Goal: Task Accomplishment & Management: Use online tool/utility

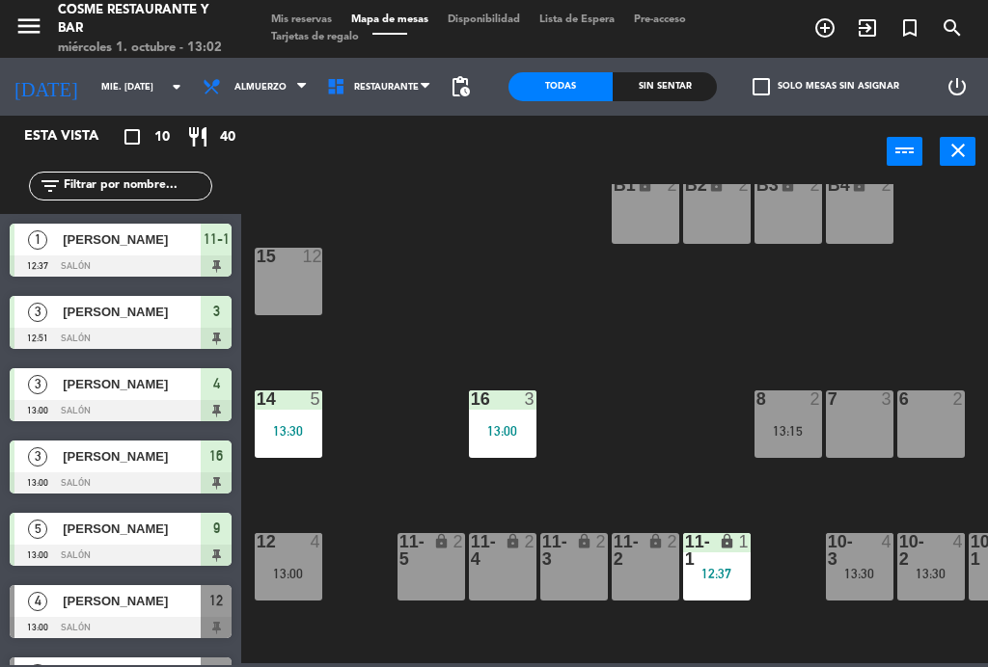
scroll to position [47, 0]
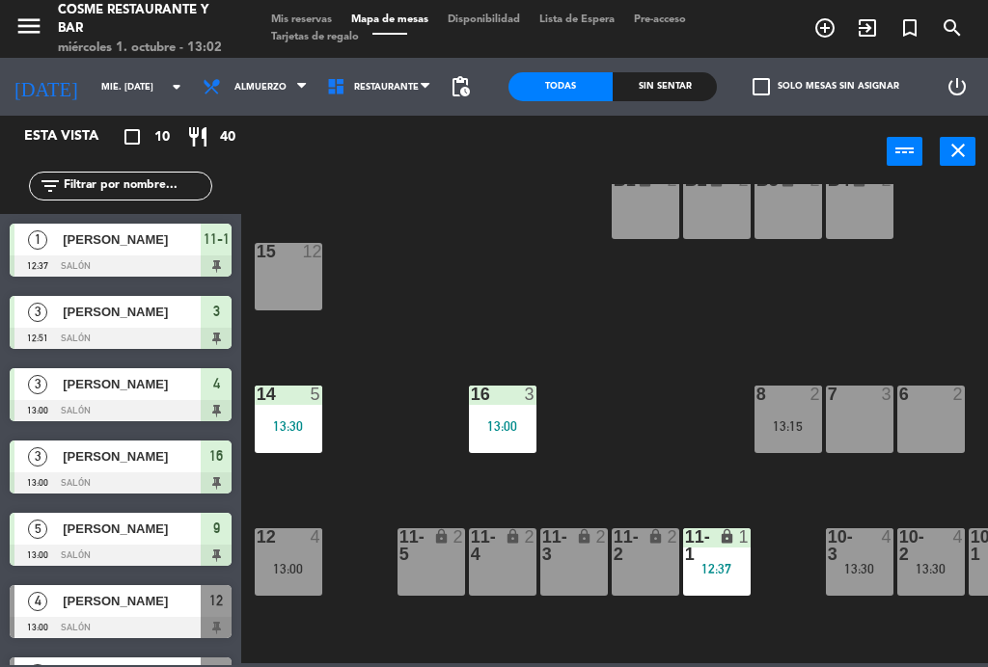
click at [496, 549] on div "lock" at bounding box center [502, 546] width 32 height 35
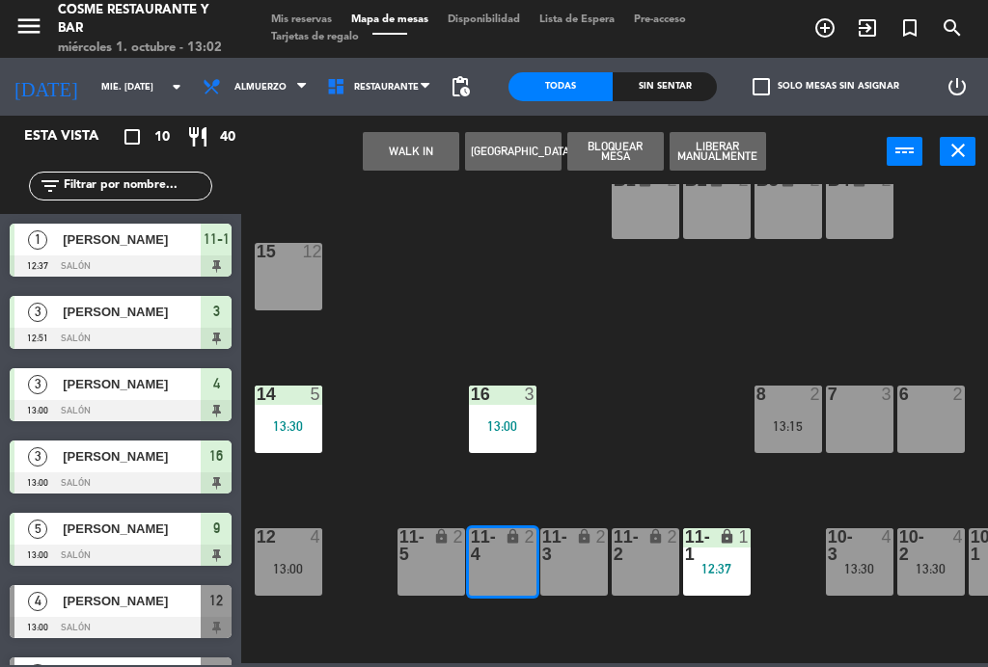
click at [436, 569] on div "11-5 lock 2" at bounding box center [431, 563] width 68 height 68
click at [415, 156] on button "WALK IN" at bounding box center [411, 151] width 96 height 39
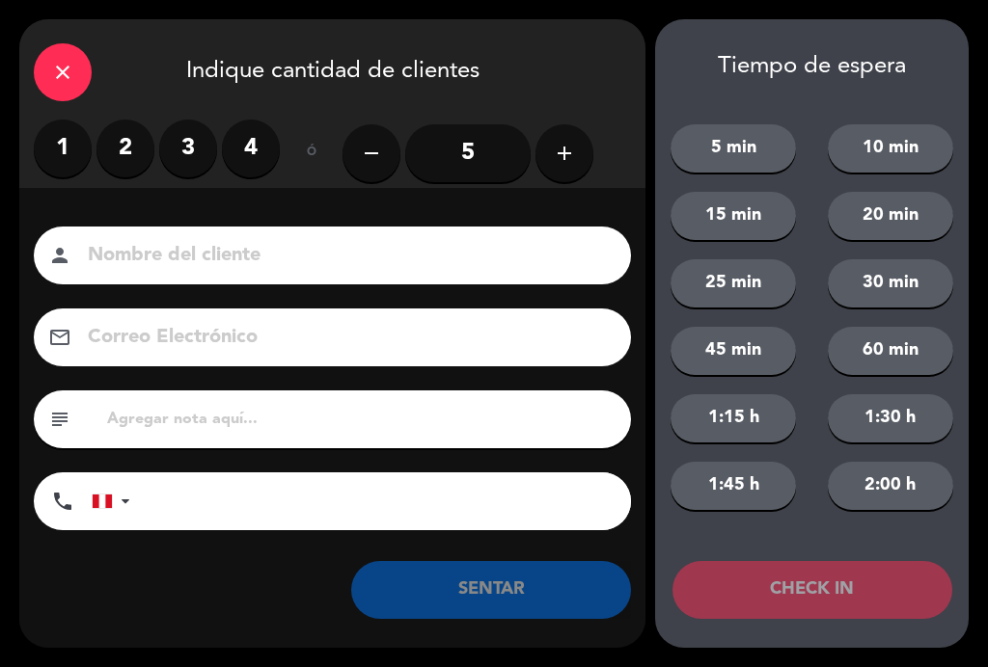
click at [201, 155] on label "3" at bounding box center [188, 149] width 58 height 58
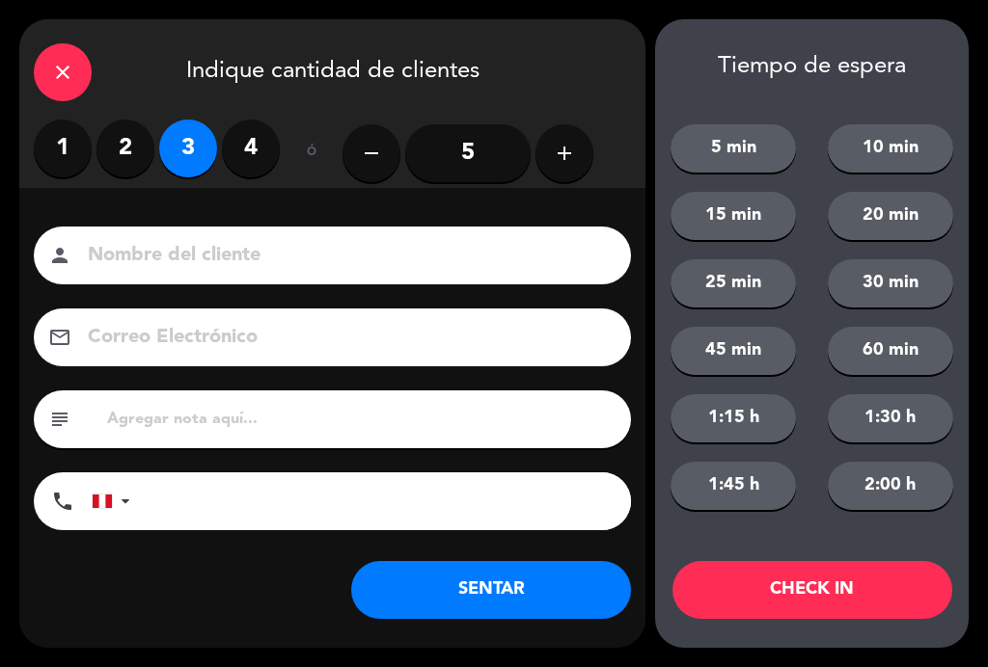
click at [240, 247] on input at bounding box center [346, 256] width 520 height 34
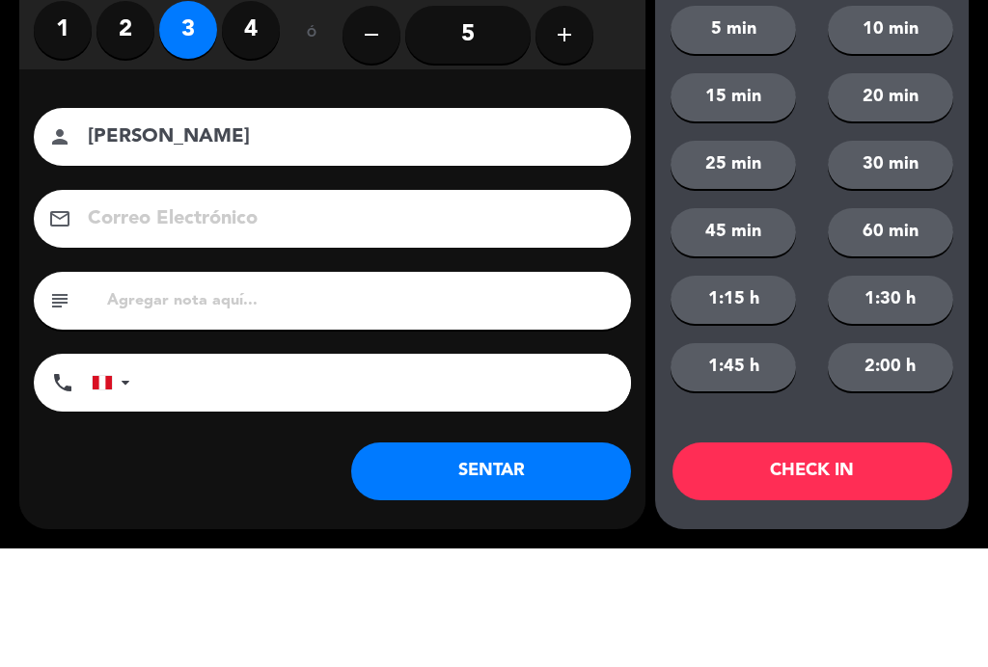
type input "[PERSON_NAME]"
click at [23, 309] on div "Correo Electrónico email" at bounding box center [332, 338] width 626 height 58
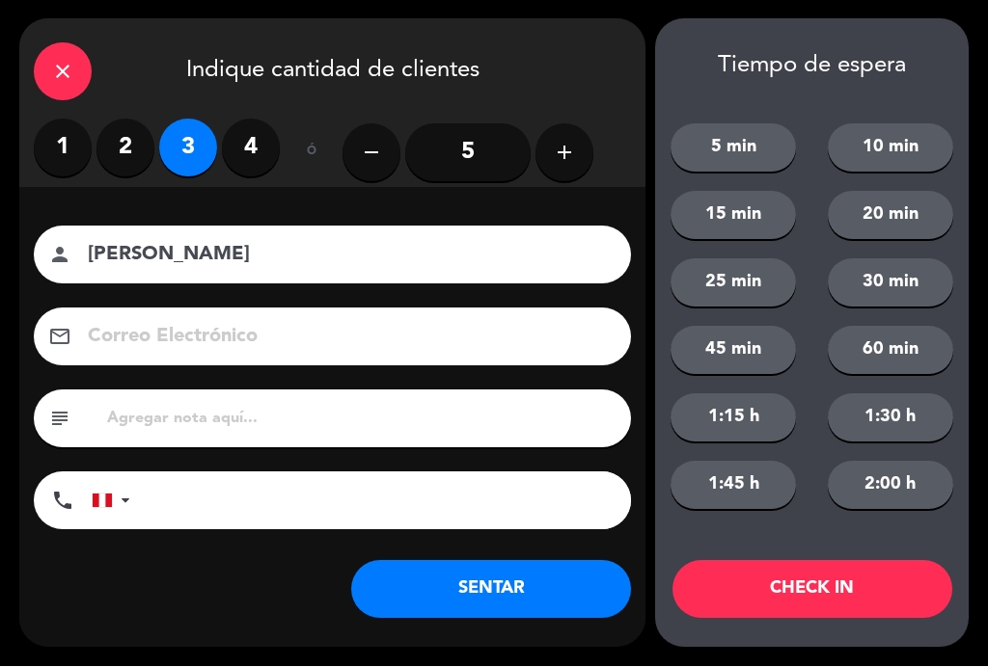
click at [547, 606] on button "SENTAR" at bounding box center [491, 590] width 280 height 58
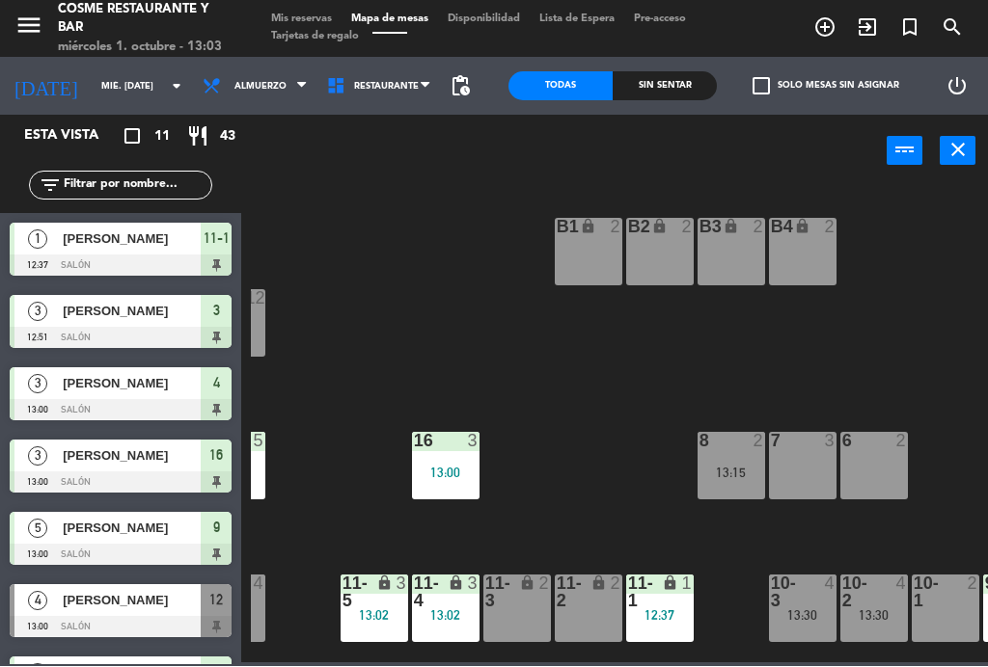
scroll to position [0, 57]
click at [797, 250] on div "B4 lock 2" at bounding box center [803, 253] width 68 height 68
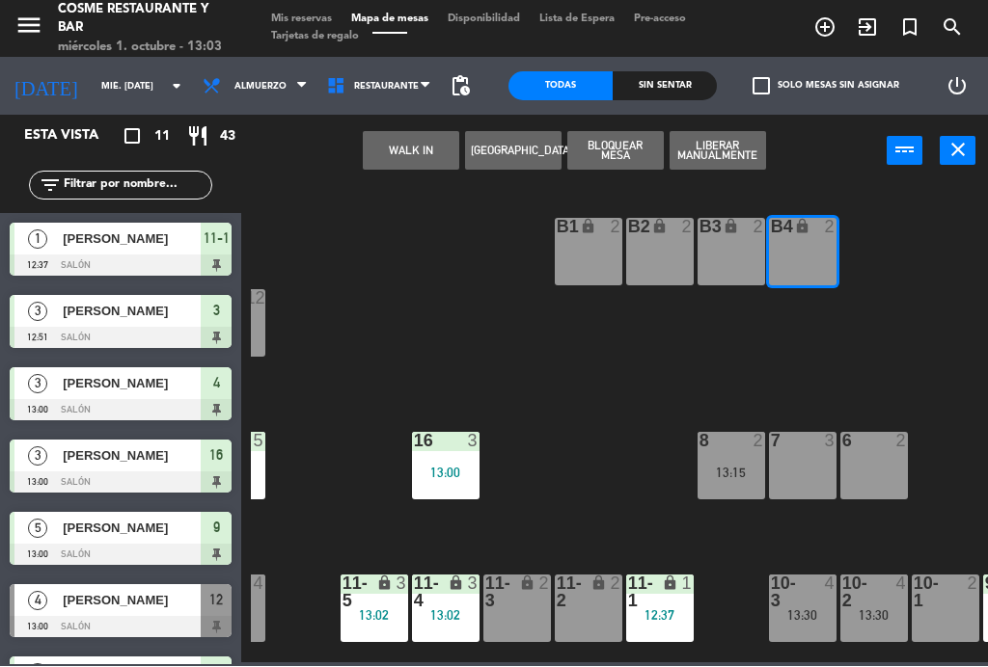
click at [726, 250] on div "B3 lock 2" at bounding box center [731, 253] width 68 height 68
click at [738, 247] on div "B3 lock 2" at bounding box center [731, 253] width 68 height 68
click at [727, 249] on div "B3 lock 2" at bounding box center [731, 253] width 68 height 68
click at [397, 147] on button "WALK IN" at bounding box center [411, 151] width 96 height 39
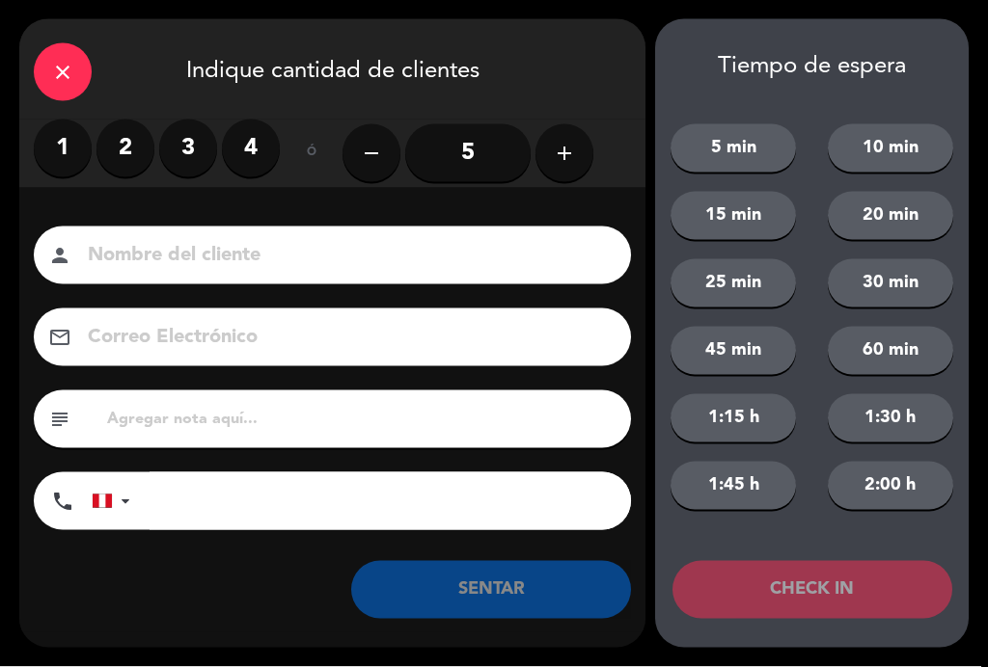
click at [203, 139] on label "3" at bounding box center [188, 149] width 58 height 58
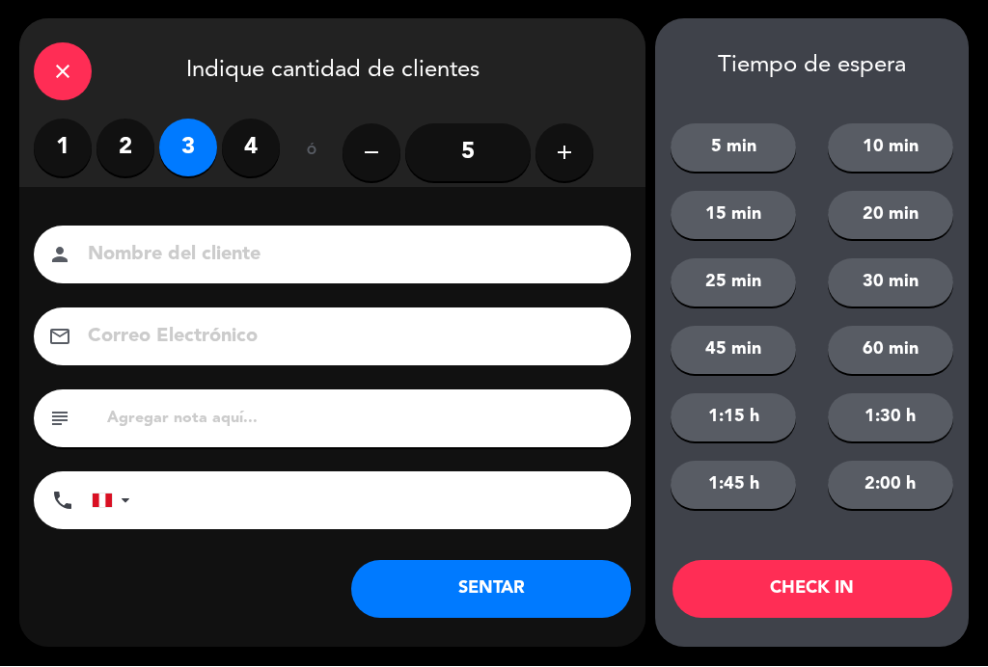
click at [215, 249] on input at bounding box center [346, 256] width 520 height 34
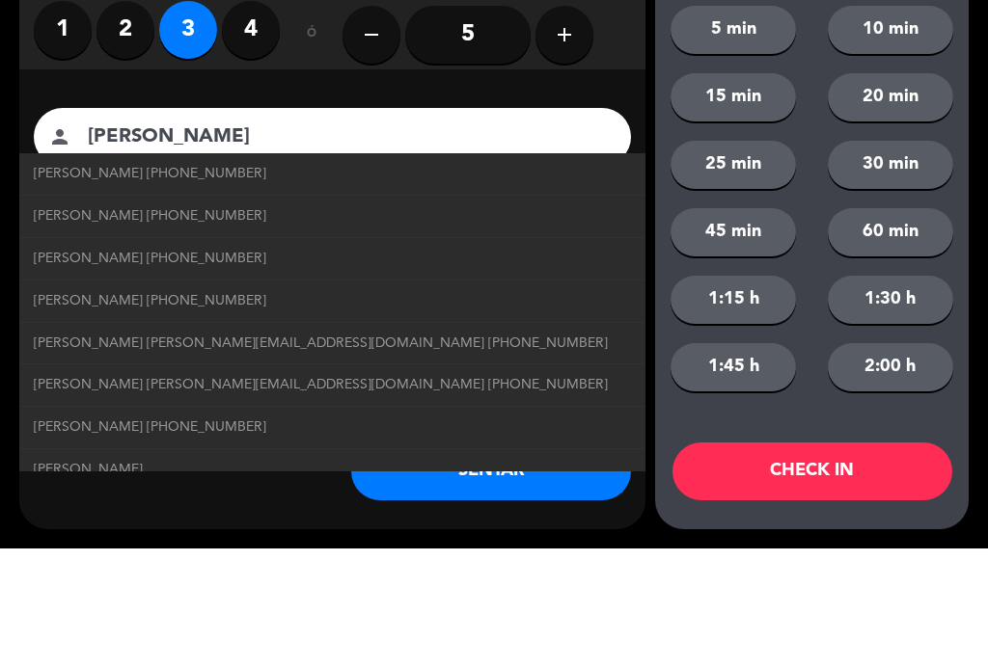
click at [374, 239] on input "[PERSON_NAME]" at bounding box center [346, 256] width 520 height 34
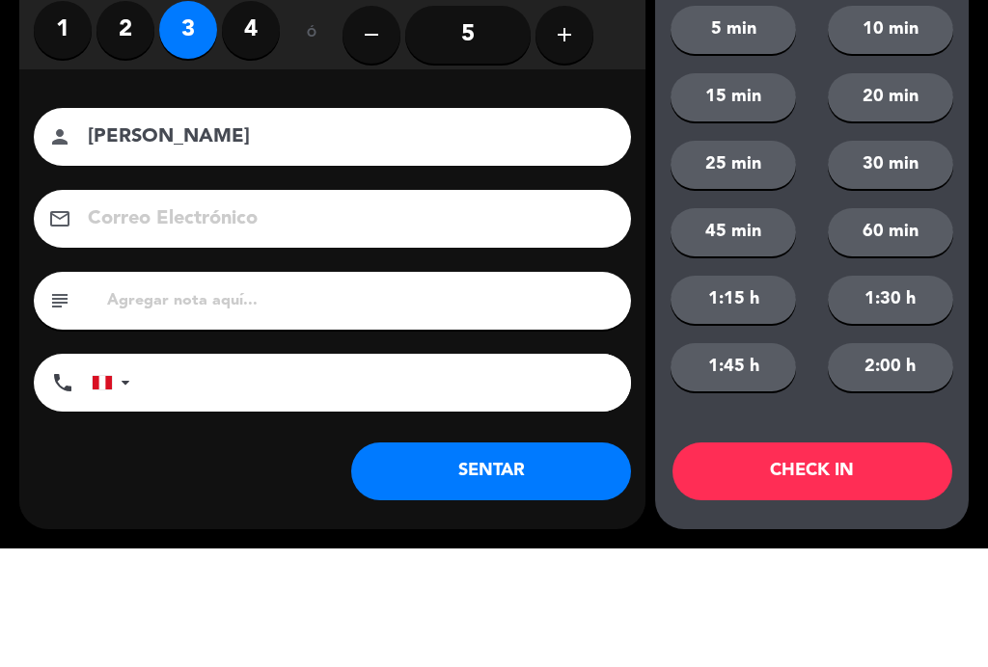
type input "[PERSON_NAME]"
click at [632, 309] on div "Correo Electrónico email" at bounding box center [332, 338] width 626 height 58
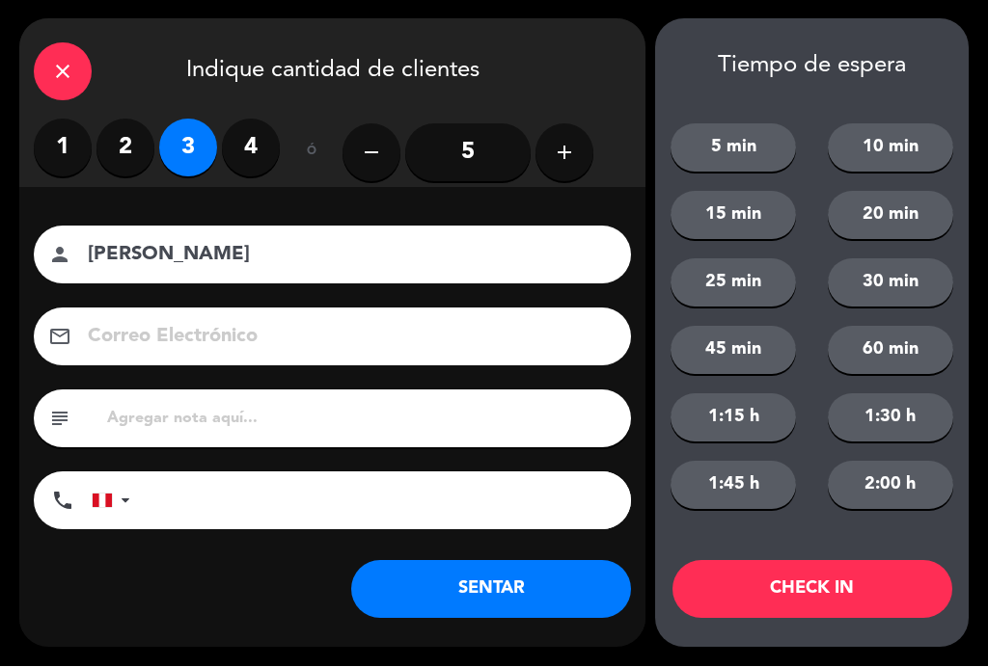
click at [568, 580] on button "SENTAR" at bounding box center [491, 590] width 280 height 58
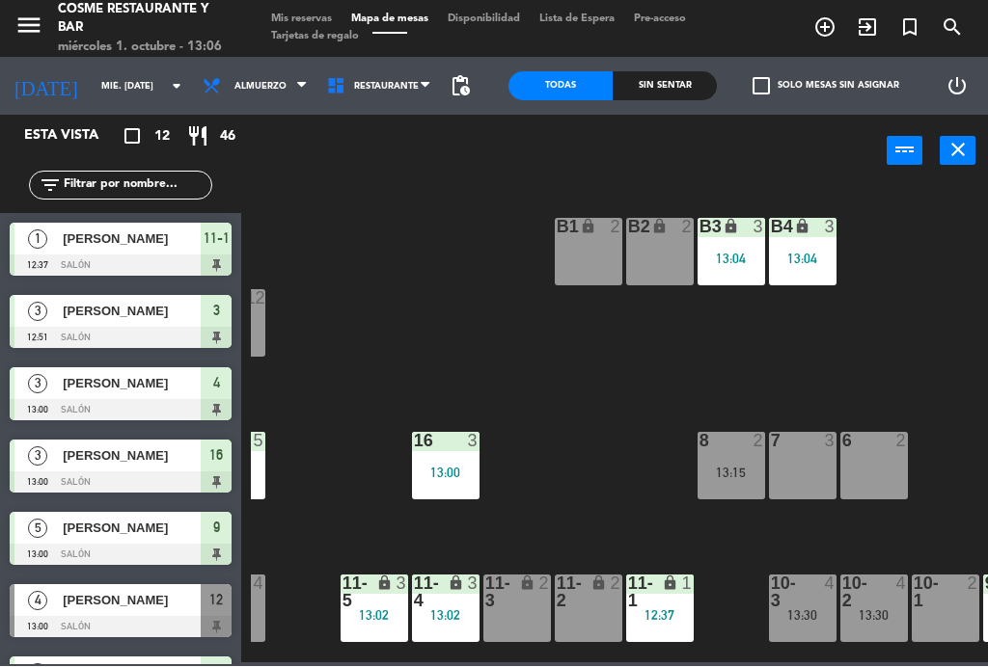
scroll to position [0, 0]
click at [76, 610] on span "[PERSON_NAME]" at bounding box center [132, 601] width 138 height 20
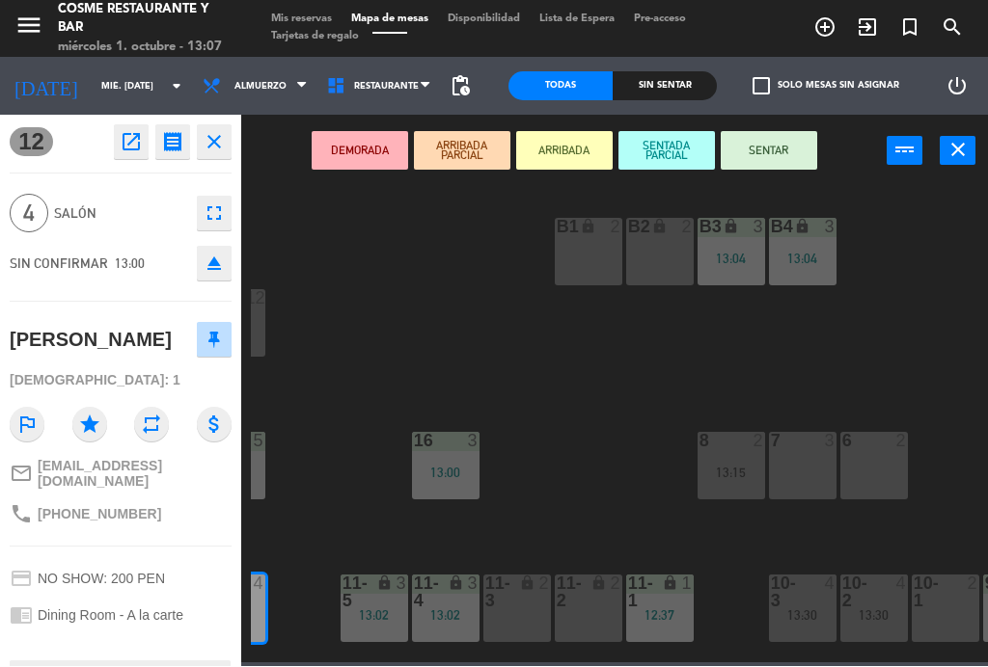
click at [781, 168] on button "SENTAR" at bounding box center [769, 151] width 96 height 39
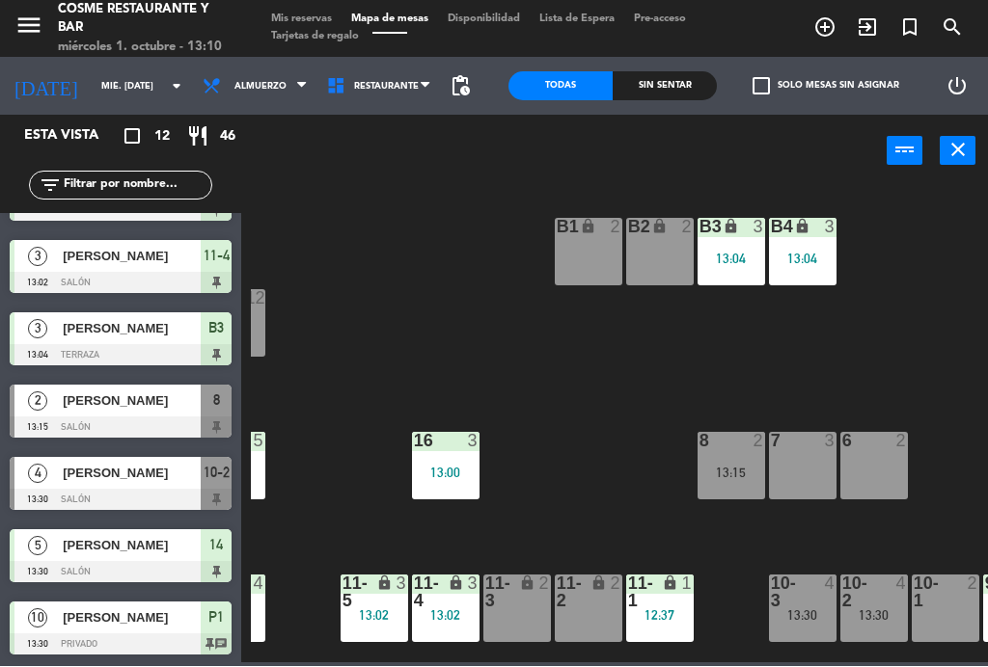
scroll to position [417, 0]
